Goal: Check status: Check status

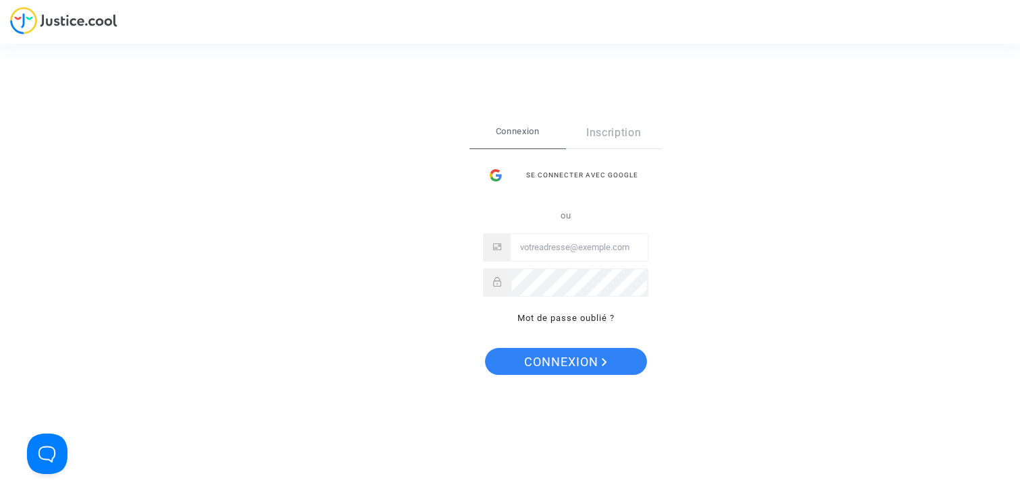
type input "claire+onboarding@justice.cool"
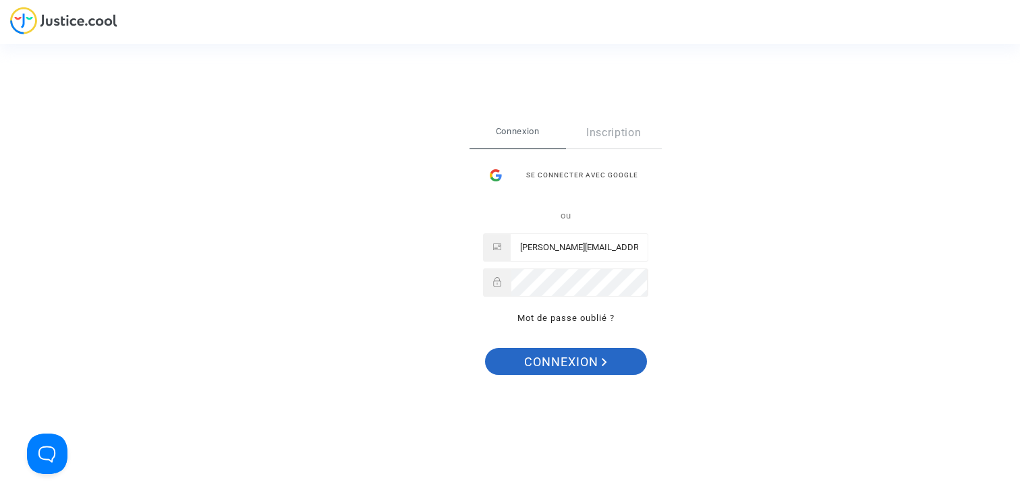
click at [574, 357] on span "Connexion" at bounding box center [565, 362] width 83 height 28
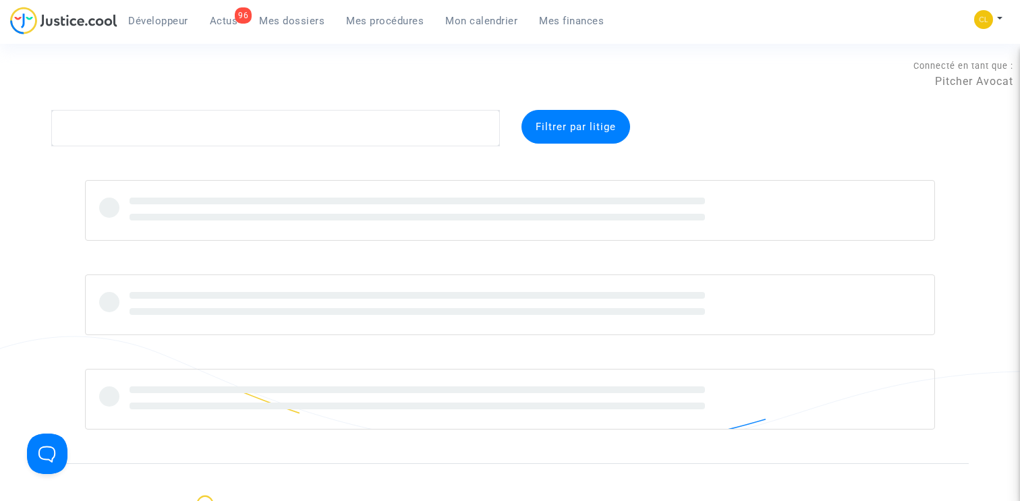
click at [389, 18] on span "Mes procédures" at bounding box center [385, 21] width 78 height 12
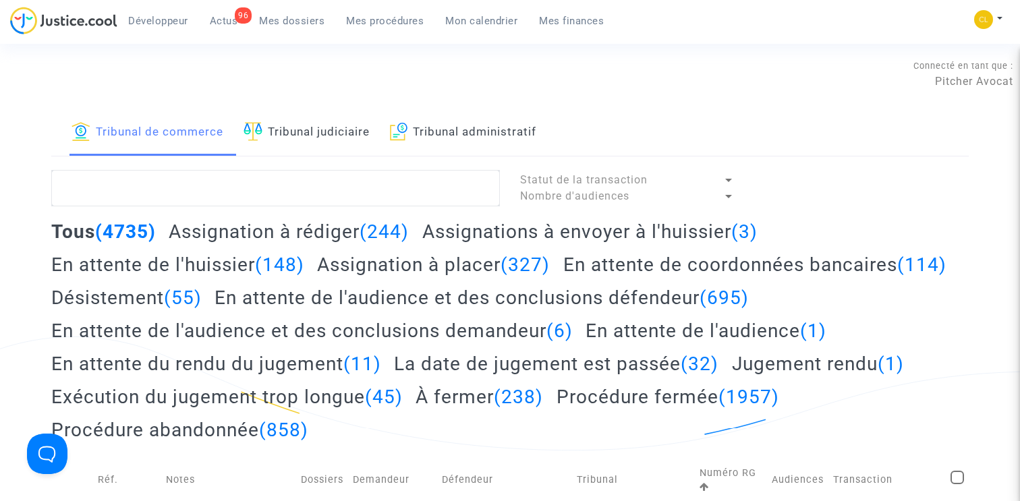
click at [306, 126] on link "Tribunal judiciaire" at bounding box center [307, 133] width 126 height 46
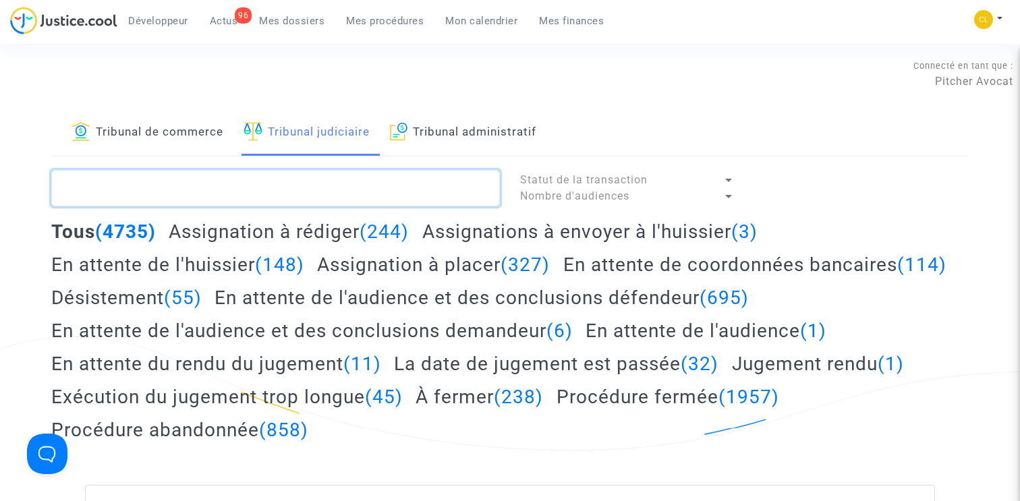
click at [229, 193] on textarea at bounding box center [275, 188] width 449 height 36
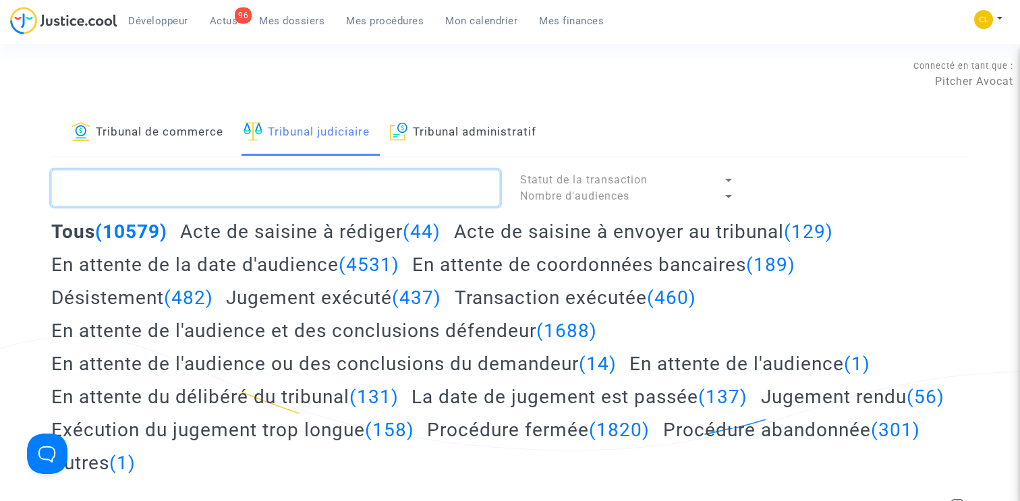
paste textarea "LS-250828-P3PH"
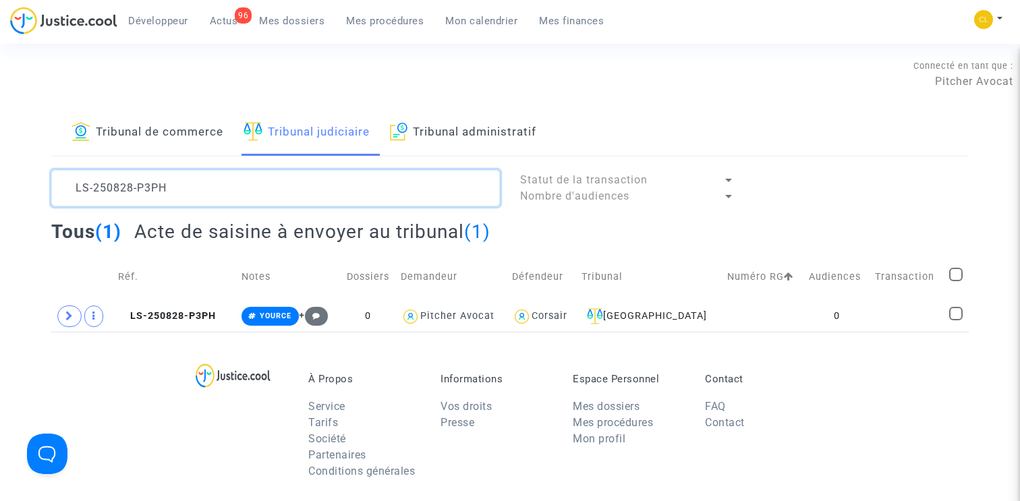
type textarea "LS-250828-P3PH"
